Goal: Task Accomplishment & Management: Manage account settings

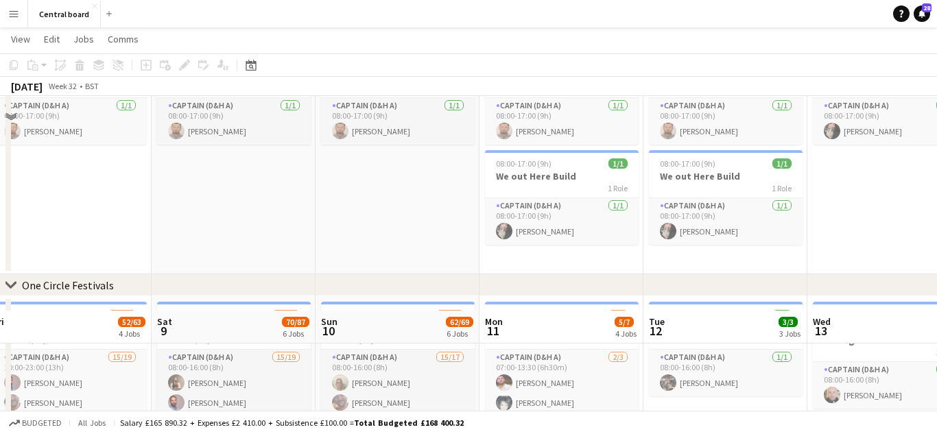
scroll to position [324, 0]
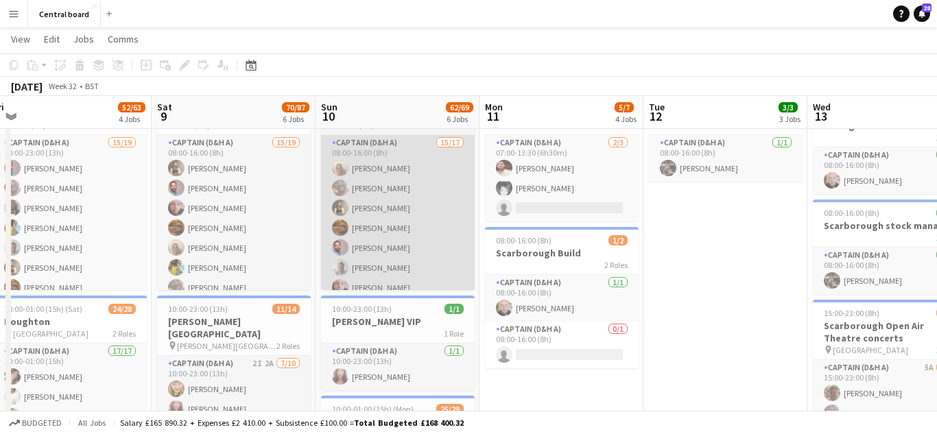
click at [405, 231] on app-card-role "Captain (D&H A) 15/17 08:00-16:00 (8h) [PERSON_NAME] [PERSON_NAME] [PERSON_NAME…" at bounding box center [398, 317] width 154 height 365
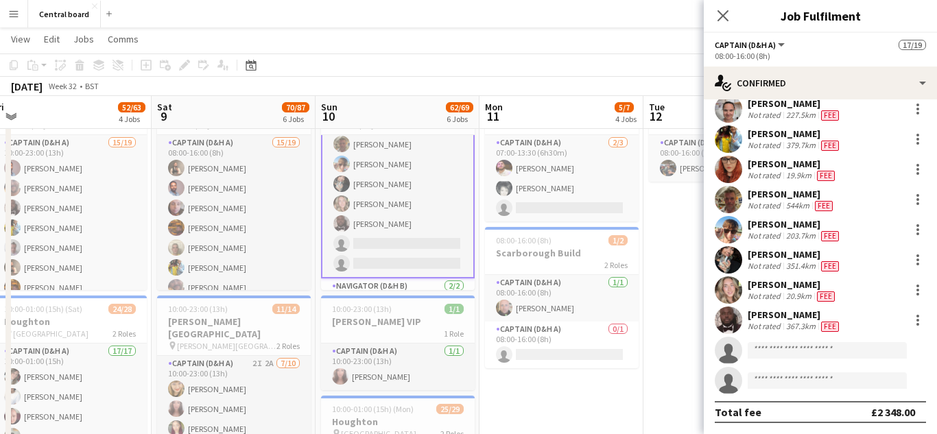
scroll to position [279, 0]
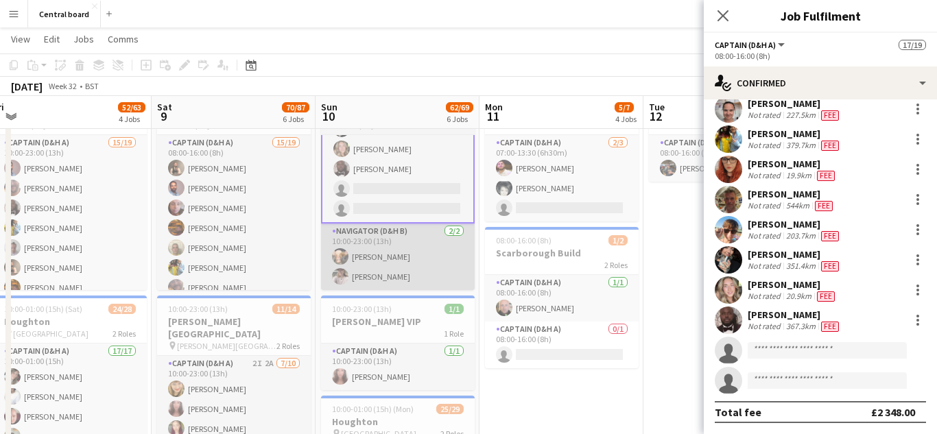
click at [407, 268] on app-card-role "Navigator (D&H B) [DATE] 10:00-23:00 (13h) [PERSON_NAME] [PERSON_NAME]" at bounding box center [398, 257] width 154 height 67
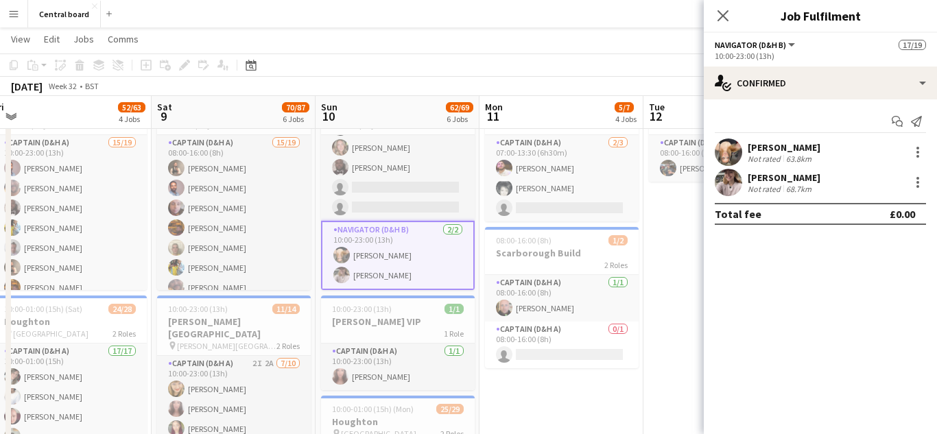
scroll to position [278, 0]
click at [918, 156] on div at bounding box center [917, 156] width 3 height 3
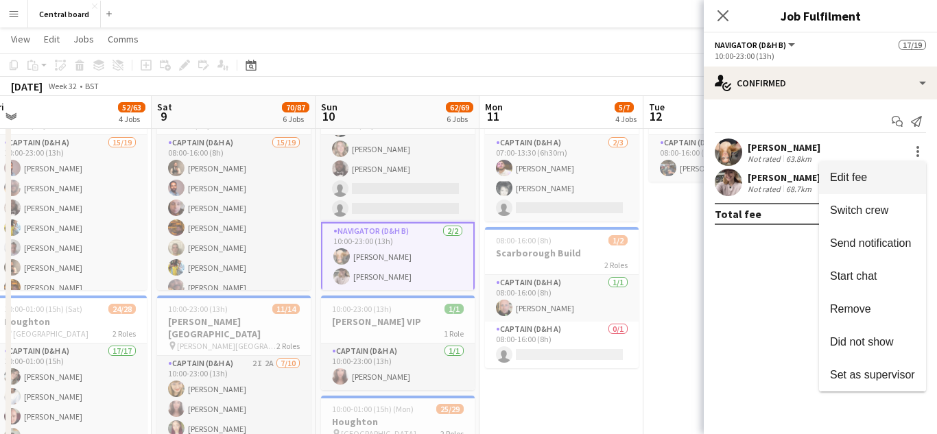
click at [884, 183] on span "Edit fee" at bounding box center [872, 177] width 85 height 12
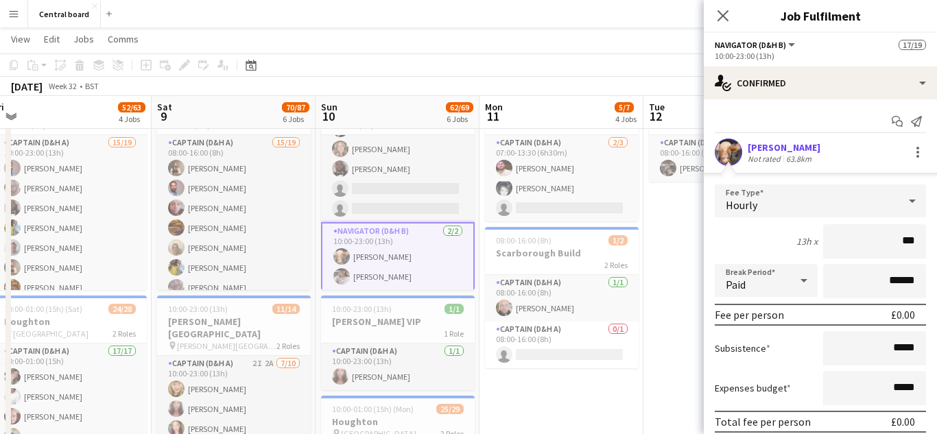
type input "**"
type input "******"
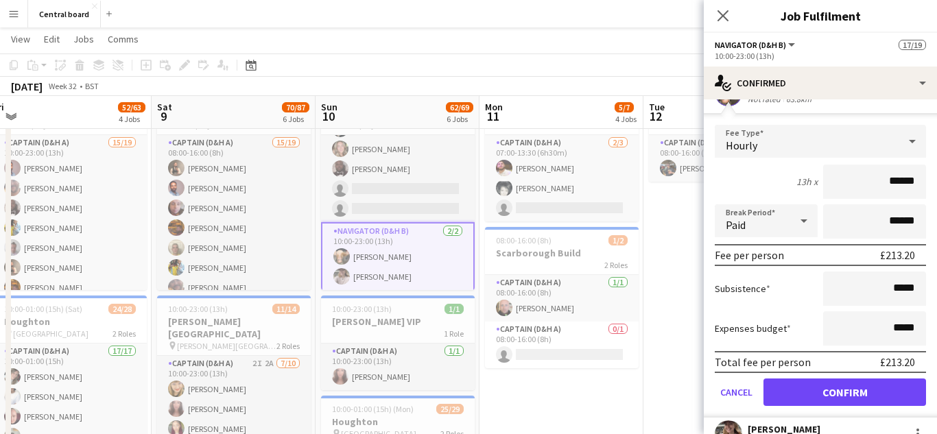
scroll to position [113, 0]
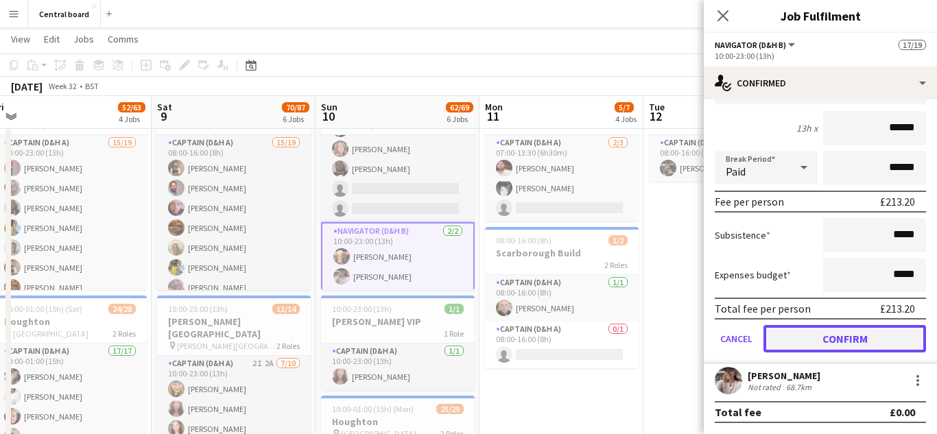
click at [824, 342] on button "Confirm" at bounding box center [844, 338] width 163 height 27
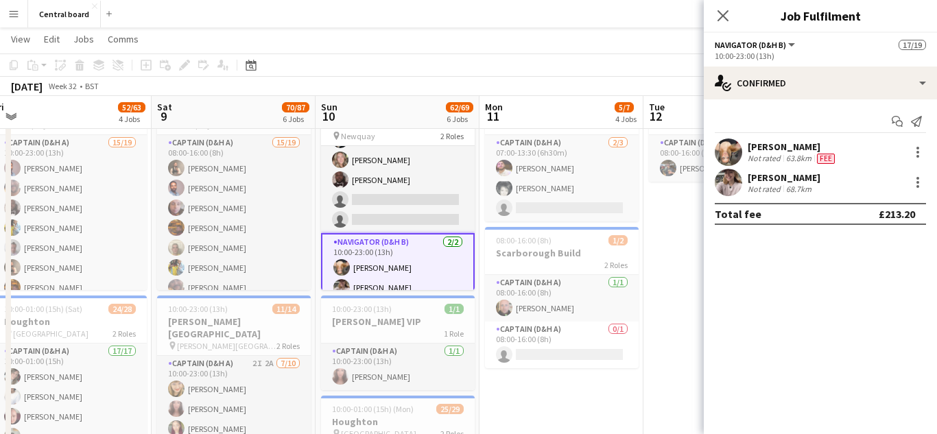
scroll to position [0, 0]
click at [918, 187] on div at bounding box center [917, 186] width 3 height 3
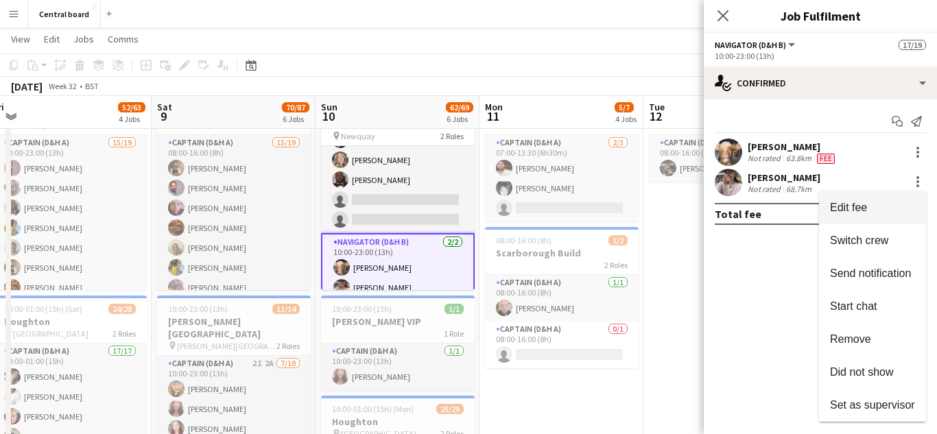
click at [870, 211] on span "Edit fee" at bounding box center [872, 208] width 85 height 12
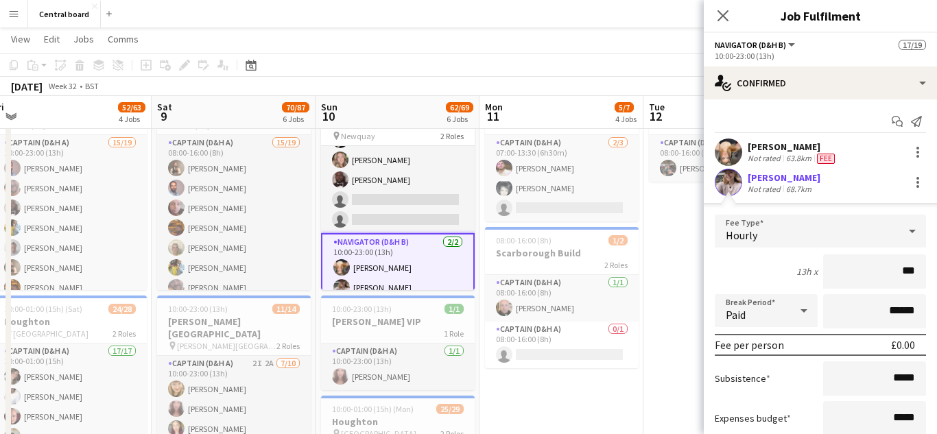
type input "**"
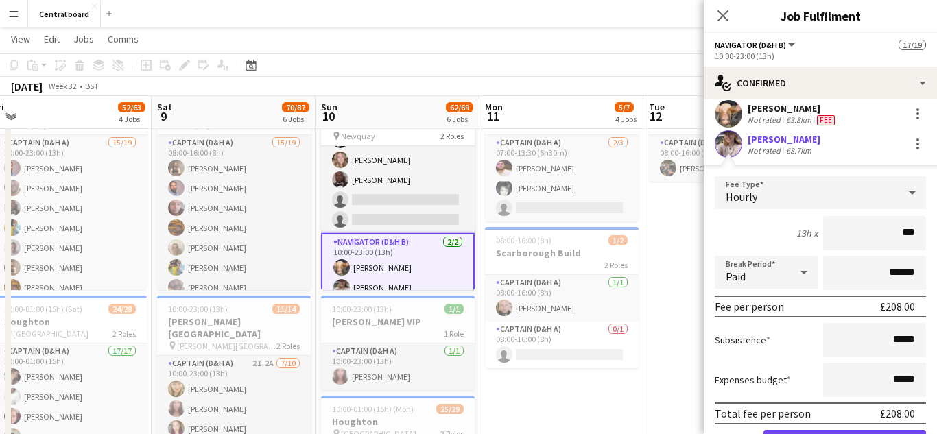
scroll to position [47, 0]
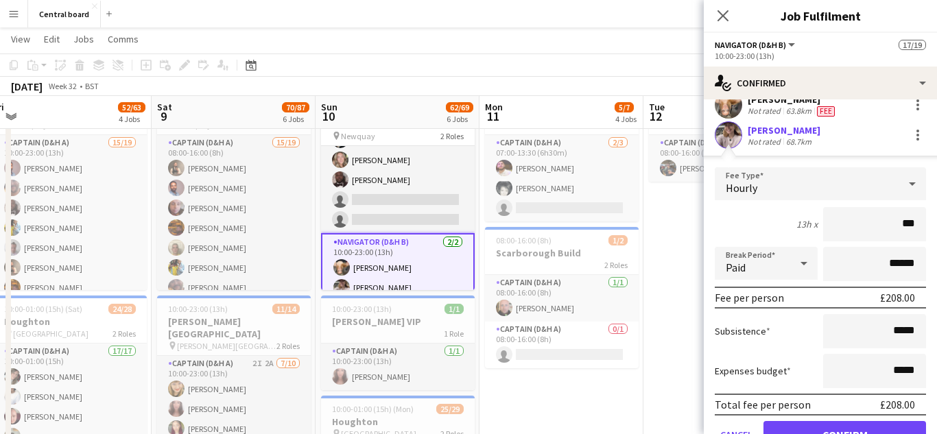
type input "******"
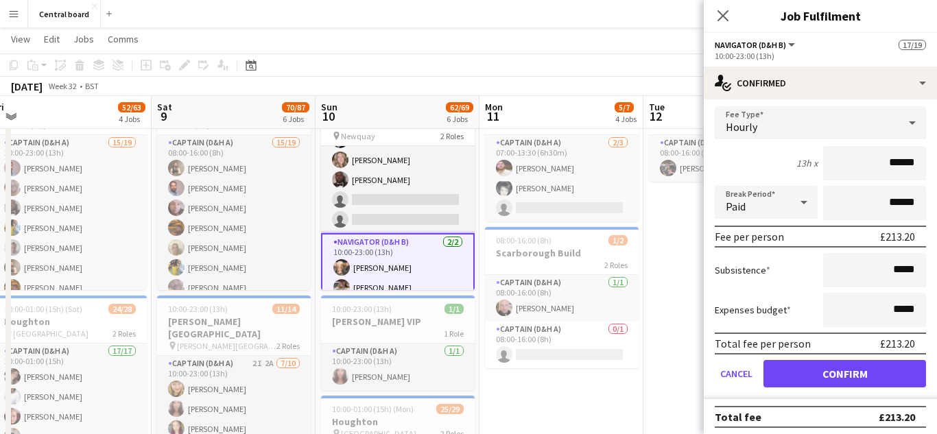
scroll to position [113, 0]
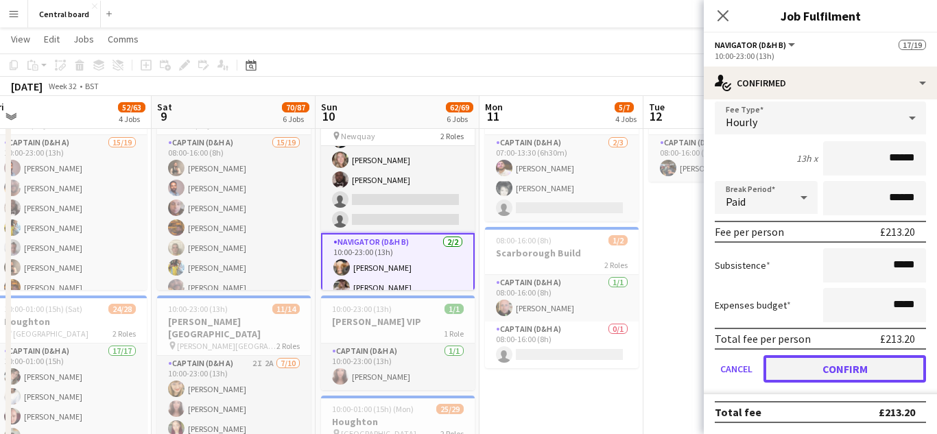
click at [802, 370] on button "Confirm" at bounding box center [844, 368] width 163 height 27
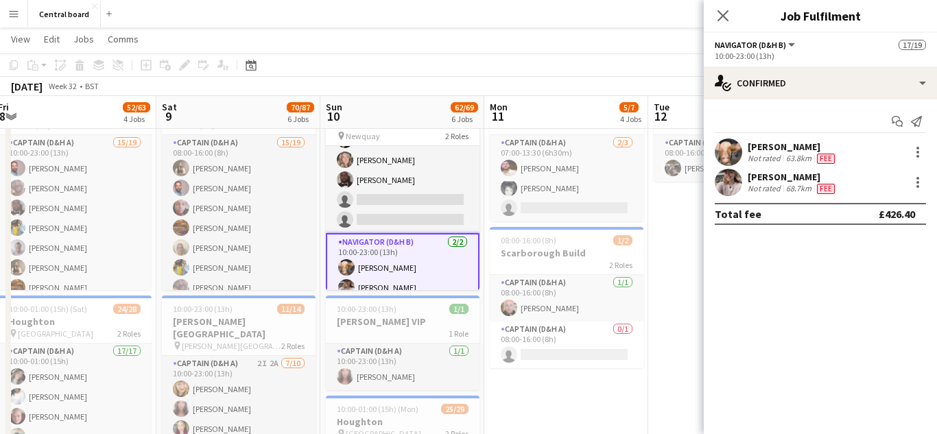
scroll to position [0, 337]
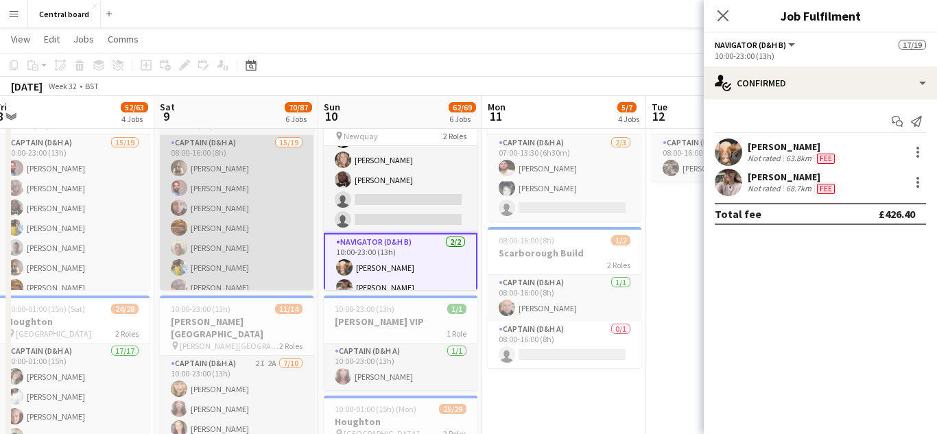
click at [268, 163] on app-card-role "Captain (D&H A) 15/19 08:00-16:00 (8h) [PERSON_NAME] [PERSON_NAME] [PERSON_NAME…" at bounding box center [237, 337] width 154 height 405
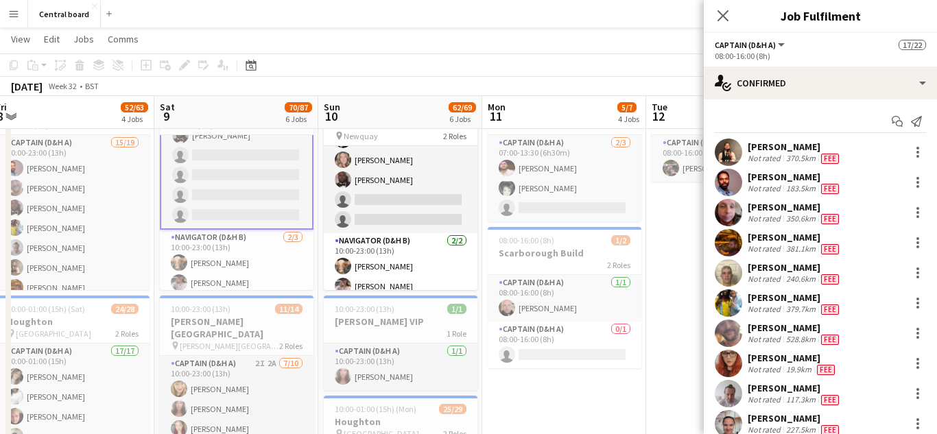
scroll to position [339, 0]
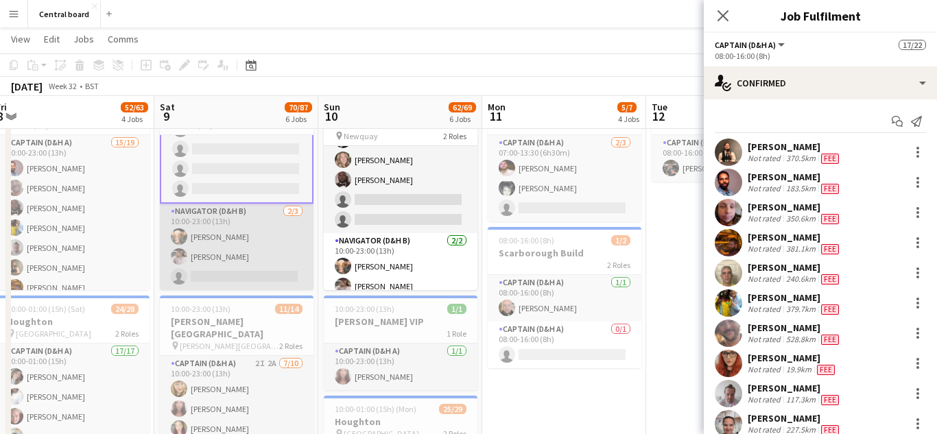
click at [252, 251] on app-card-role "Navigator (D&H B) [DATE] 10:00-23:00 (13h) [PERSON_NAME] [PERSON_NAME] single-n…" at bounding box center [237, 247] width 154 height 86
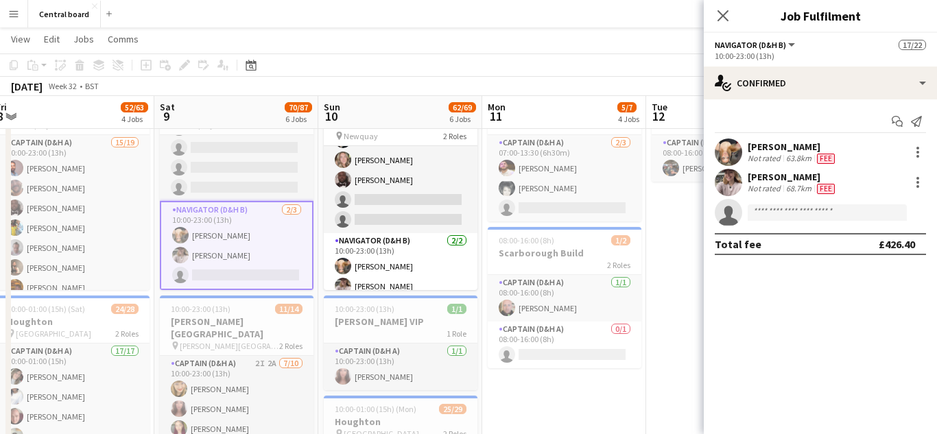
scroll to position [337, 0]
click at [621, 40] on app-page-menu "View Day view expanded Day view collapsed Month view Date picker Jump to [DATE]…" at bounding box center [468, 40] width 937 height 26
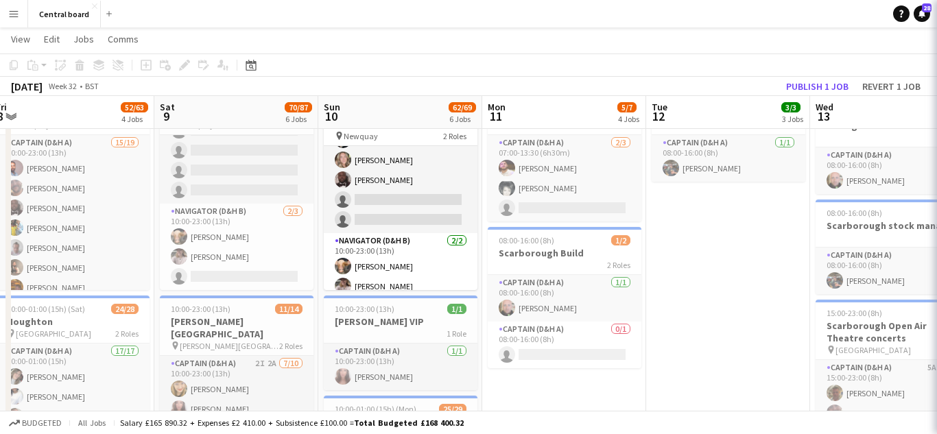
scroll to position [336, 0]
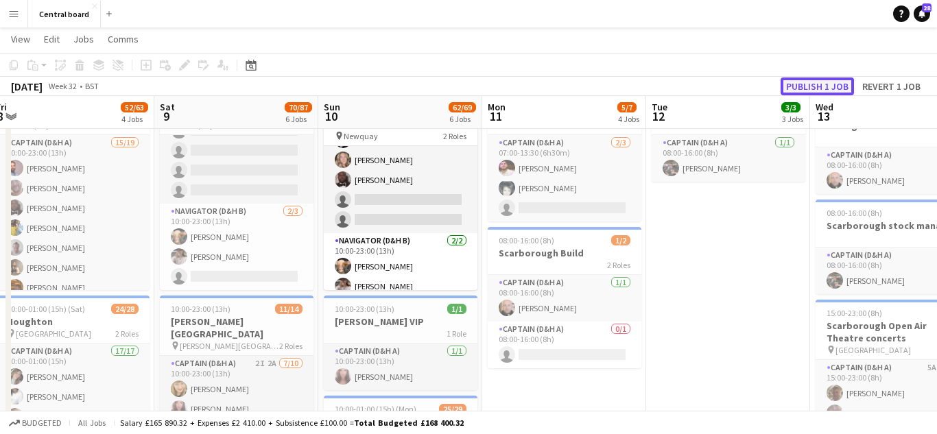
click at [803, 86] on button "Publish 1 job" at bounding box center [816, 86] width 73 height 18
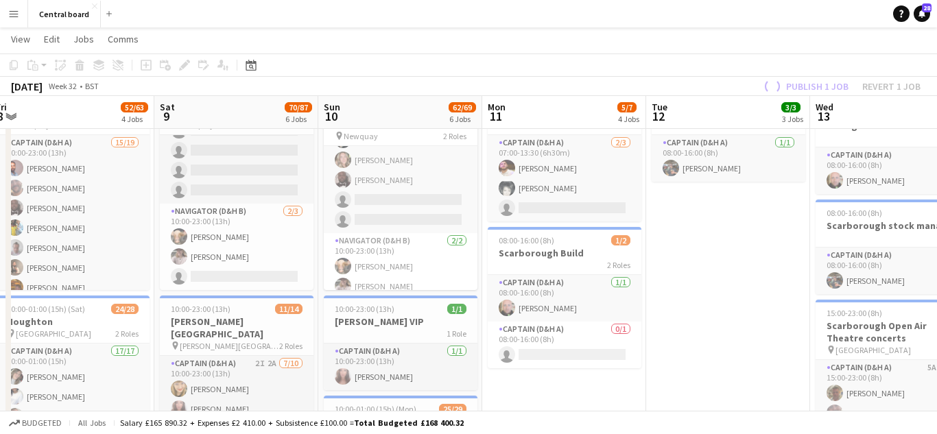
scroll to position [276, 0]
